Goal: Transaction & Acquisition: Download file/media

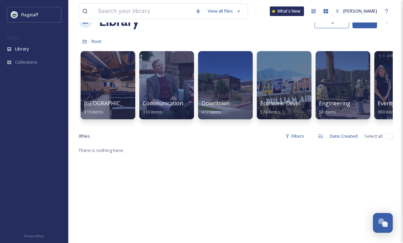
scroll to position [11, 0]
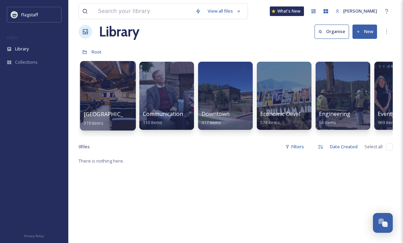
click at [113, 98] on div at bounding box center [108, 96] width 56 height 70
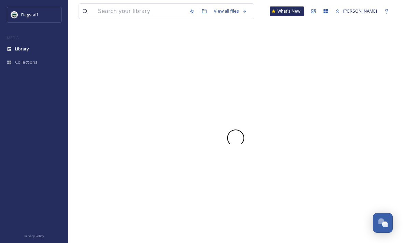
click at [119, 115] on div at bounding box center [236, 138] width 314 height 211
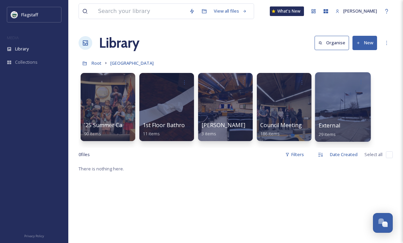
click at [345, 99] on div at bounding box center [343, 107] width 56 height 70
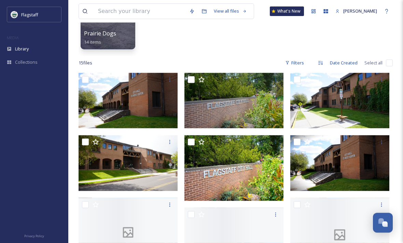
scroll to position [116, 0]
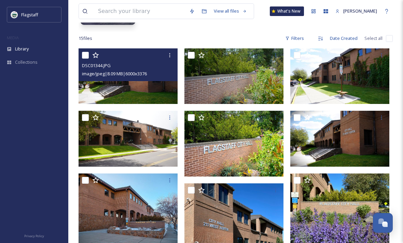
click at [157, 87] on img at bounding box center [128, 76] width 99 height 56
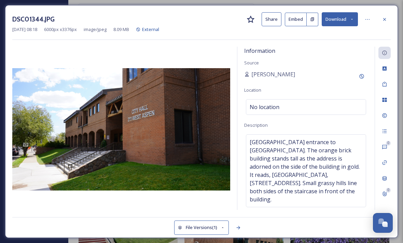
click at [339, 22] on button "Download" at bounding box center [340, 19] width 36 height 14
click at [390, 16] on div at bounding box center [384, 19] width 12 height 12
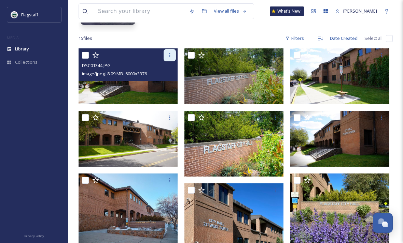
click at [169, 56] on icon at bounding box center [169, 55] width 5 height 5
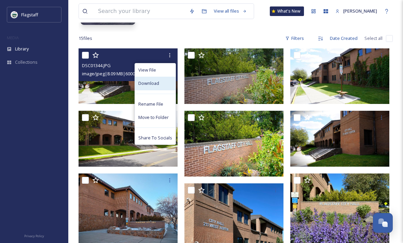
click at [162, 86] on div "Download" at bounding box center [155, 83] width 41 height 13
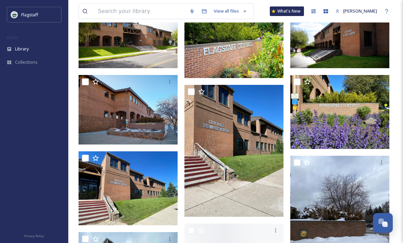
scroll to position [219, 0]
